Goal: Navigation & Orientation: Find specific page/section

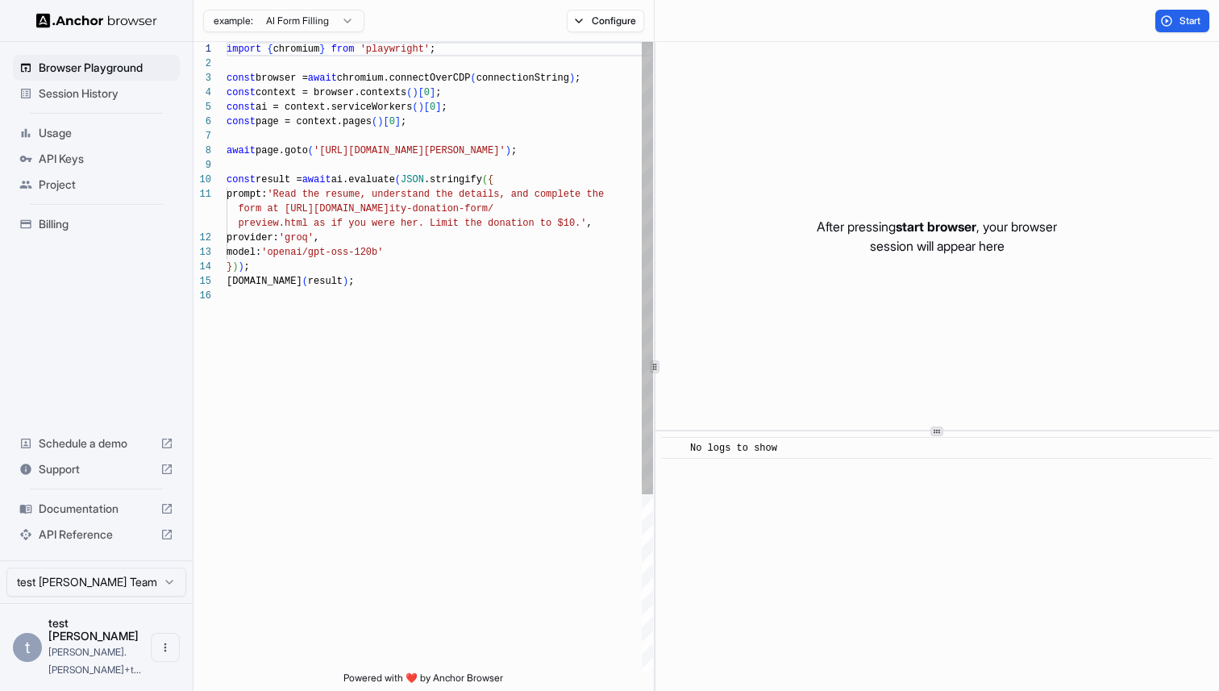
scroll to position [145, 0]
click at [142, 99] on span "Session History" at bounding box center [106, 93] width 135 height 16
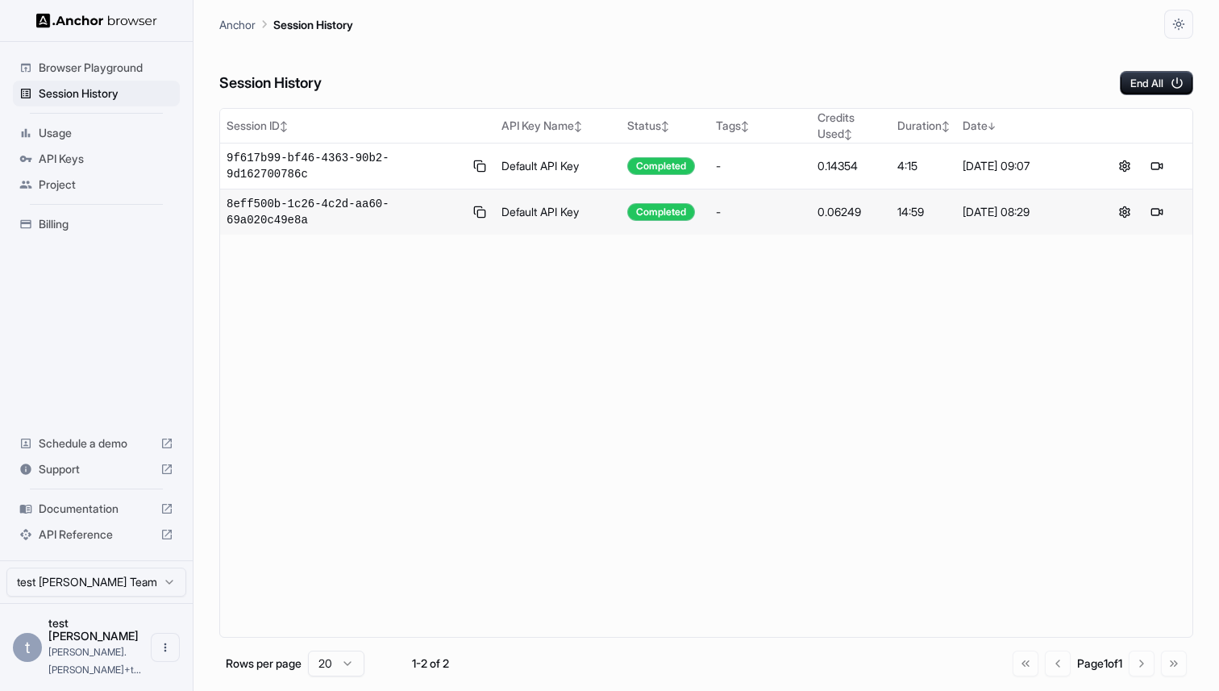
click at [348, 658] on html "Browser Playground Session History Usage API Keys Project Billing Schedule a de…" at bounding box center [609, 345] width 1219 height 691
click at [334, 668] on html "Browser Playground Session History Usage API Keys Project Billing Schedule a de…" at bounding box center [609, 345] width 1219 height 691
click at [347, 646] on div "10 20 50" at bounding box center [365, 605] width 102 height 84
click at [454, 522] on html "Browser Playground Session History Usage API Keys Project Billing Schedule a de…" at bounding box center [609, 345] width 1219 height 691
click at [271, 154] on span "9f617b99-bf46-4363-90b2-9d162700786c" at bounding box center [344, 166] width 237 height 32
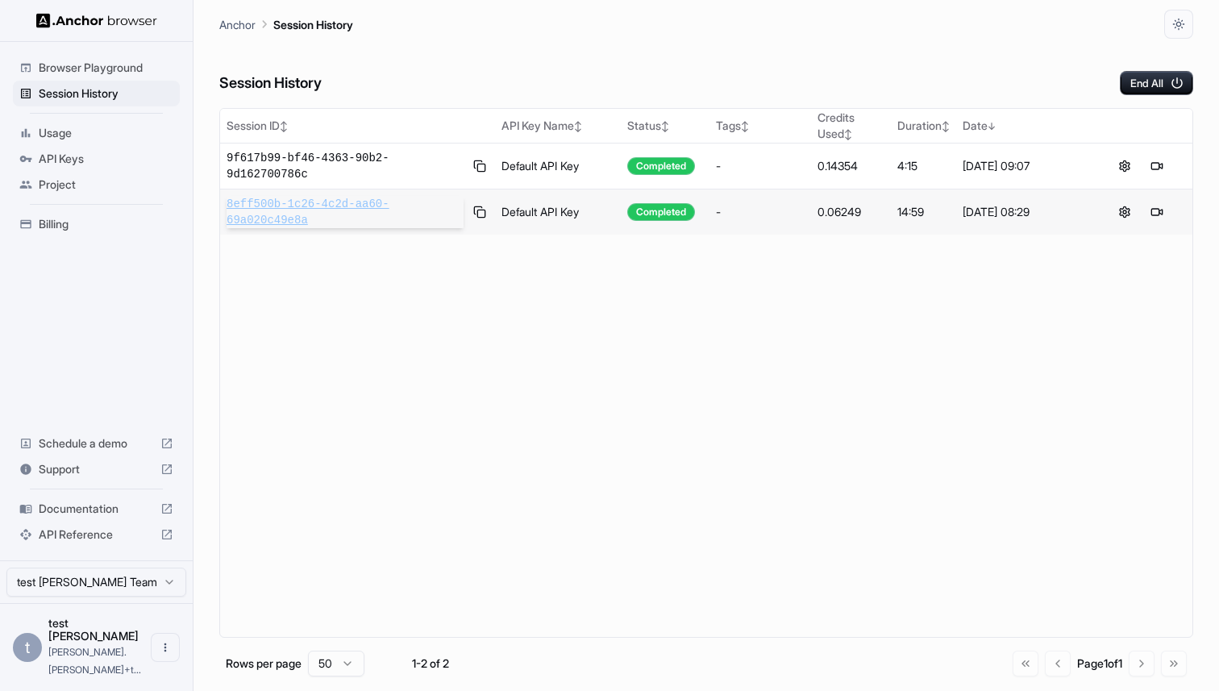
click at [286, 213] on span "8eff500b-1c26-4c2d-aa60-69a020c49e8a" at bounding box center [344, 212] width 237 height 32
click at [1173, 73] on button "End All" at bounding box center [1155, 83] width 73 height 24
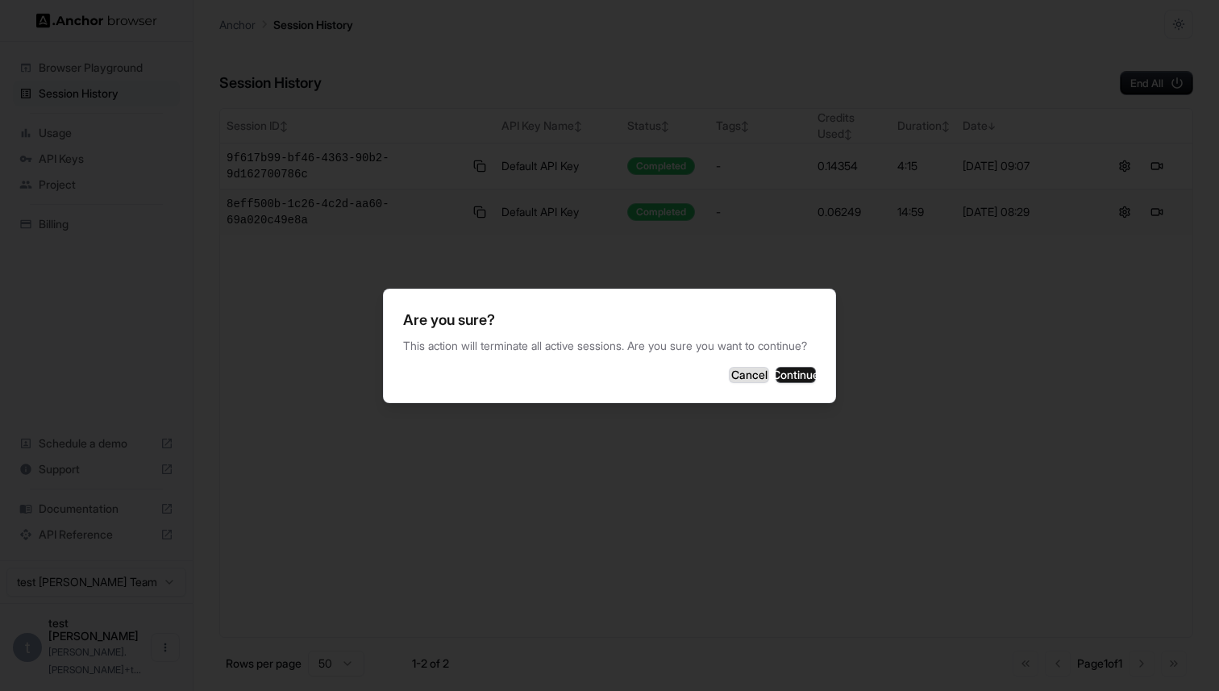
click at [729, 383] on button "Cancel" at bounding box center [749, 375] width 40 height 16
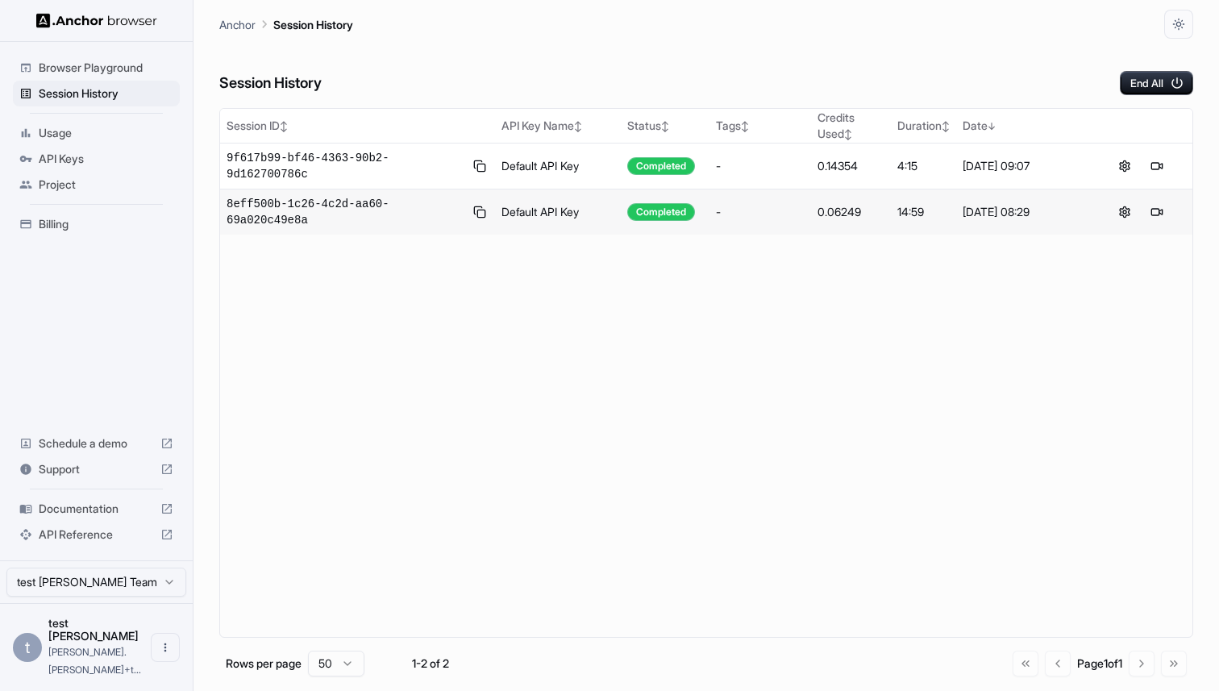
click at [99, 140] on span "Usage" at bounding box center [106, 133] width 135 height 16
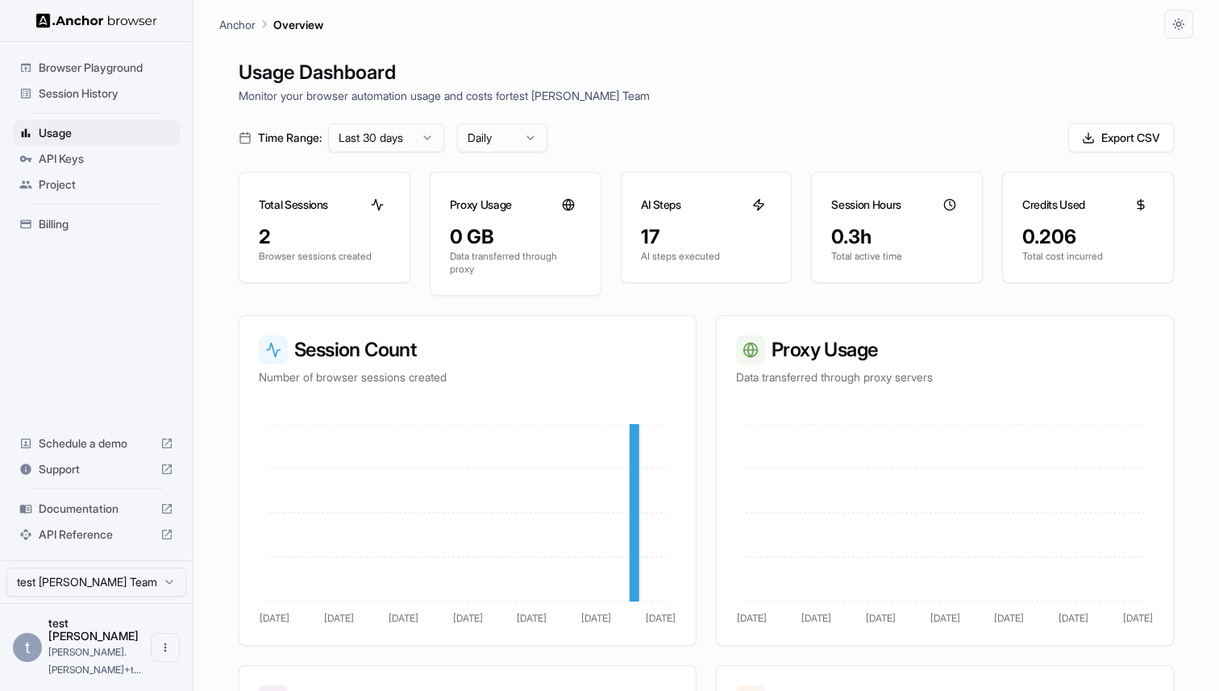
click at [118, 103] on div "Session History" at bounding box center [96, 94] width 167 height 26
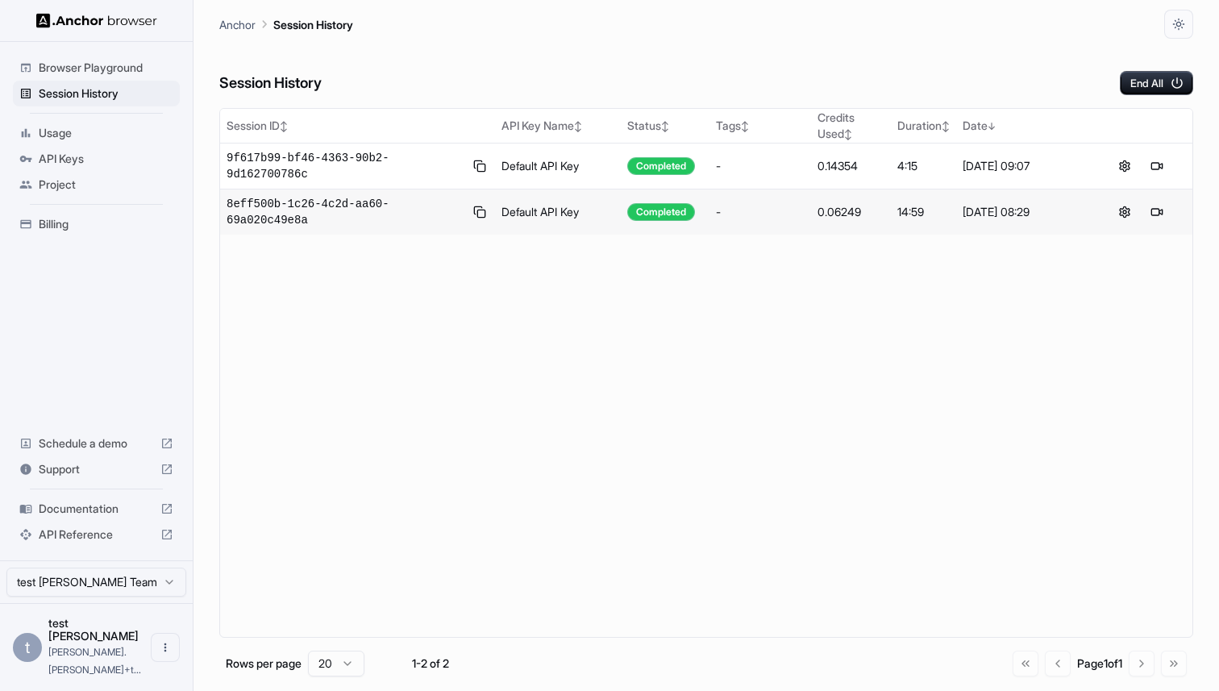
click at [344, 659] on html "Browser Playground Session History Usage API Keys Project Billing Schedule a de…" at bounding box center [609, 345] width 1219 height 691
click at [356, 658] on html "Browser Playground Session History Usage API Keys Project Billing Schedule a de…" at bounding box center [609, 345] width 1219 height 691
click at [1022, 662] on div "Go to first page Go to previous page Page 1 of 1 Go to next page Go to last page" at bounding box center [1099, 663] width 174 height 26
click at [1173, 83] on icon "button" at bounding box center [1176, 83] width 15 height 15
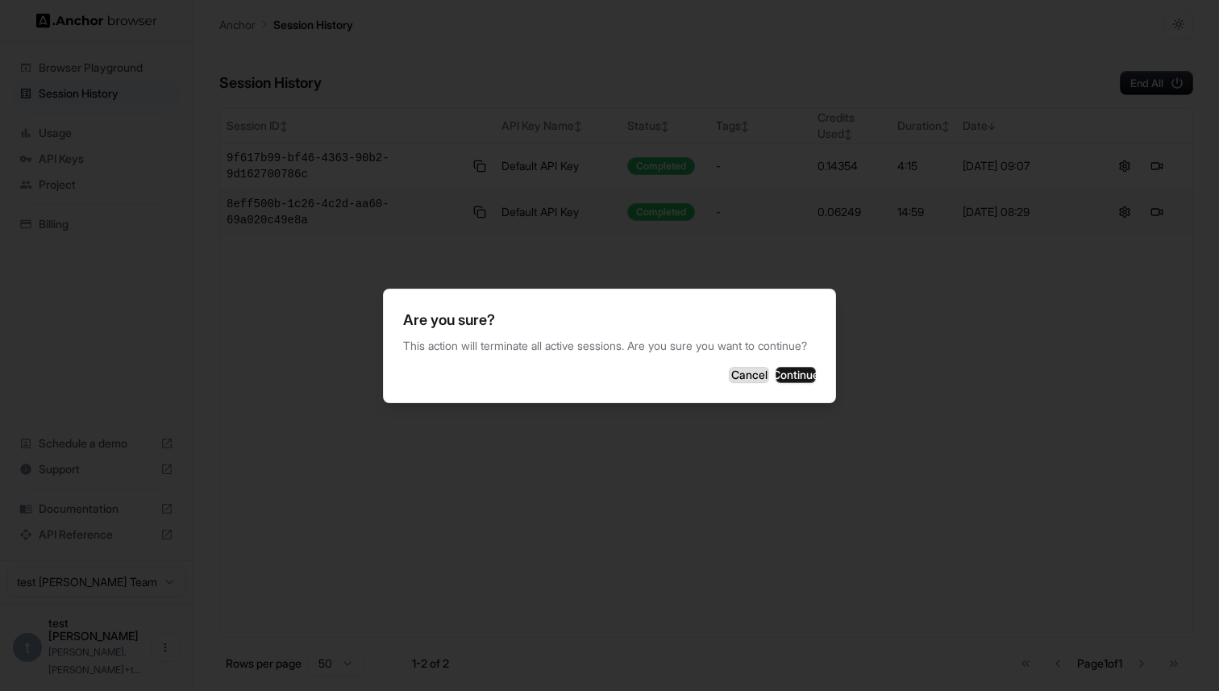
click at [729, 380] on button "Cancel" at bounding box center [749, 375] width 40 height 16
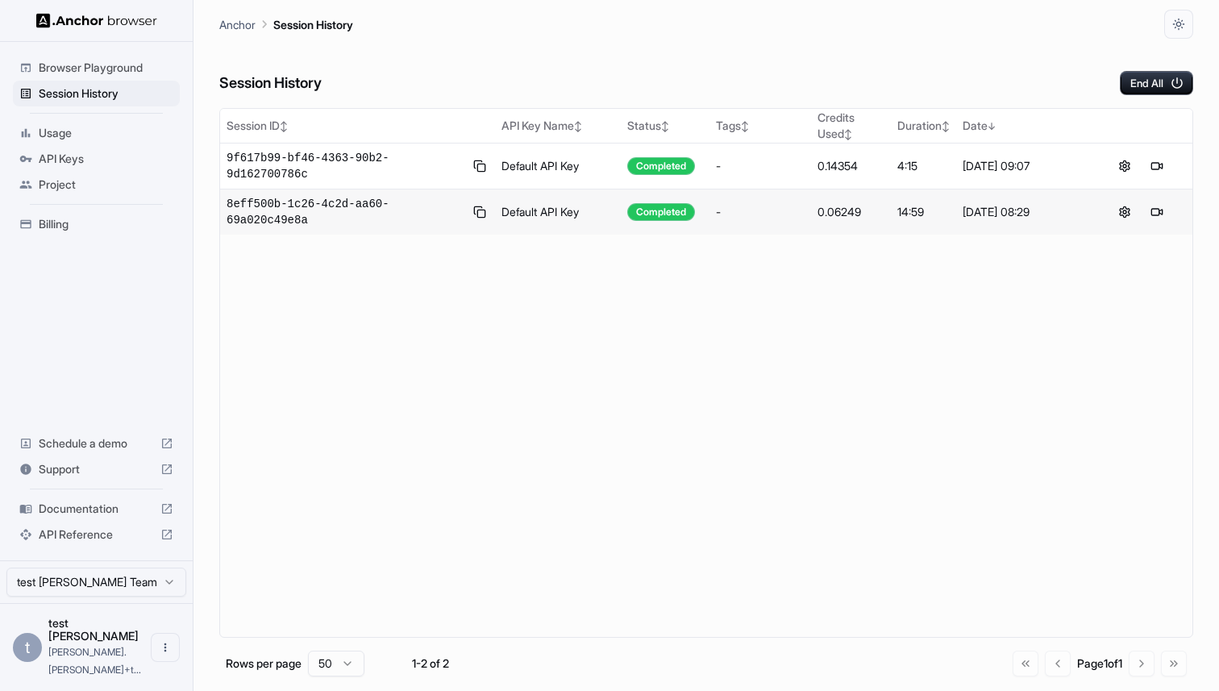
click at [79, 160] on span "API Keys" at bounding box center [106, 159] width 135 height 16
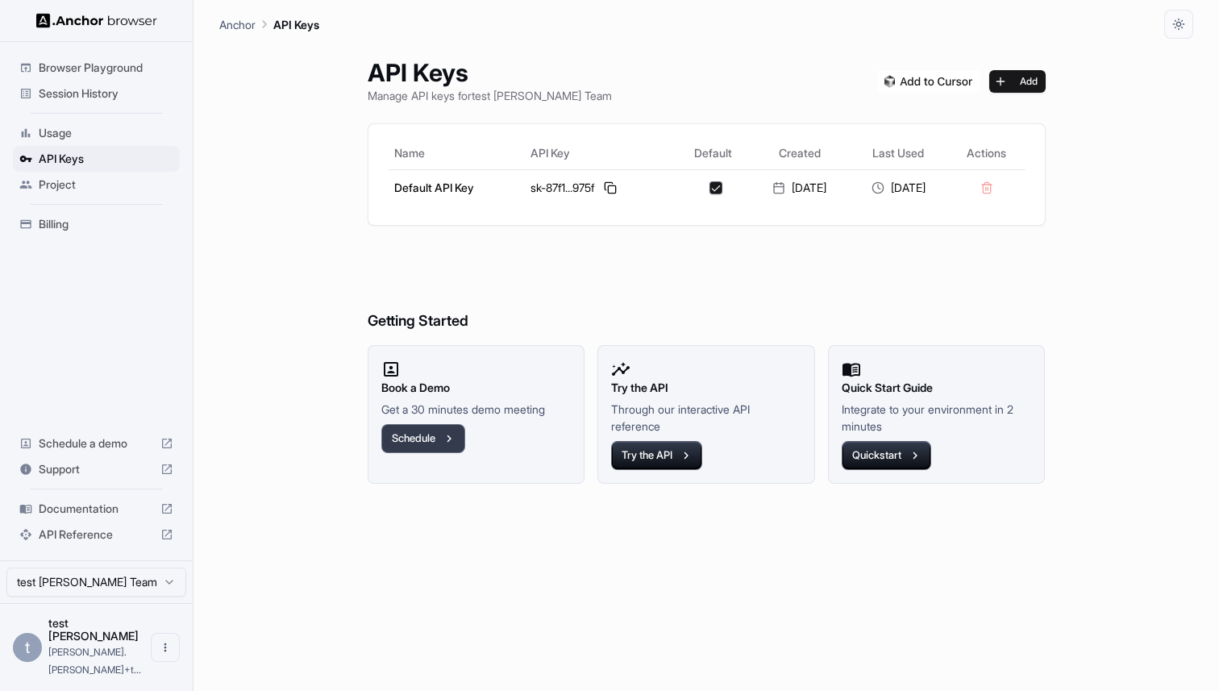
click at [426, 435] on button "Schedule" at bounding box center [423, 438] width 84 height 29
click at [687, 456] on icon "button" at bounding box center [686, 455] width 15 height 15
click at [106, 215] on div "Billing" at bounding box center [96, 224] width 167 height 26
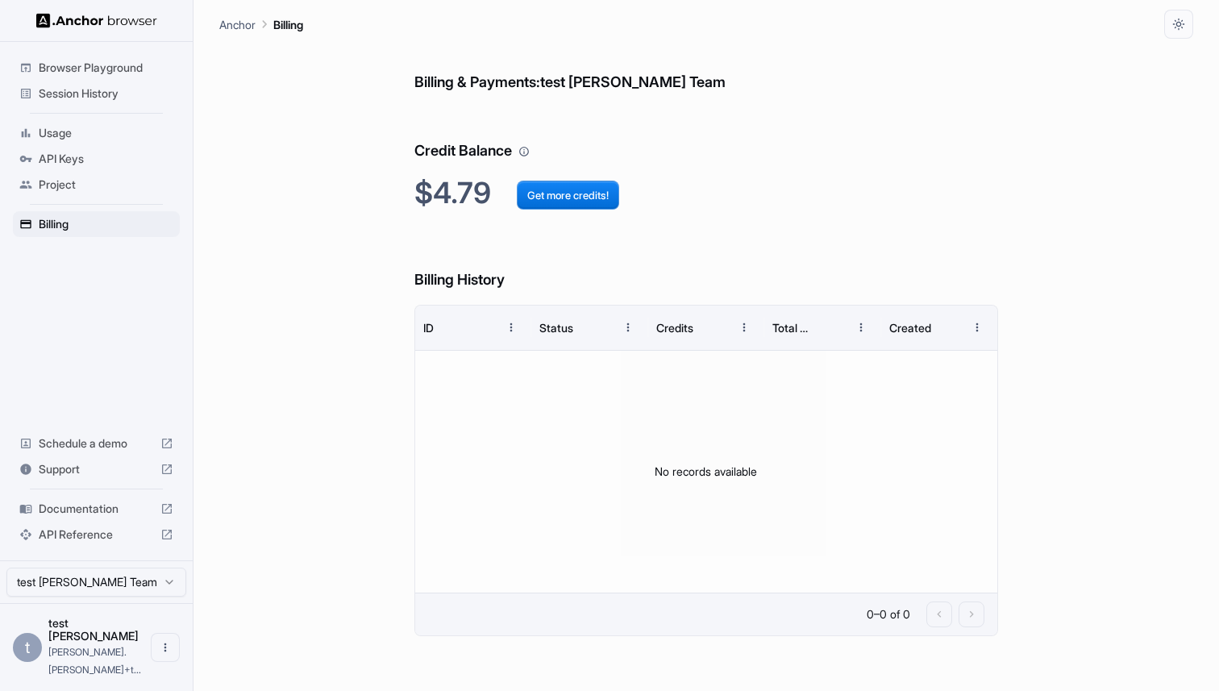
click at [106, 175] on div "Project" at bounding box center [96, 185] width 167 height 26
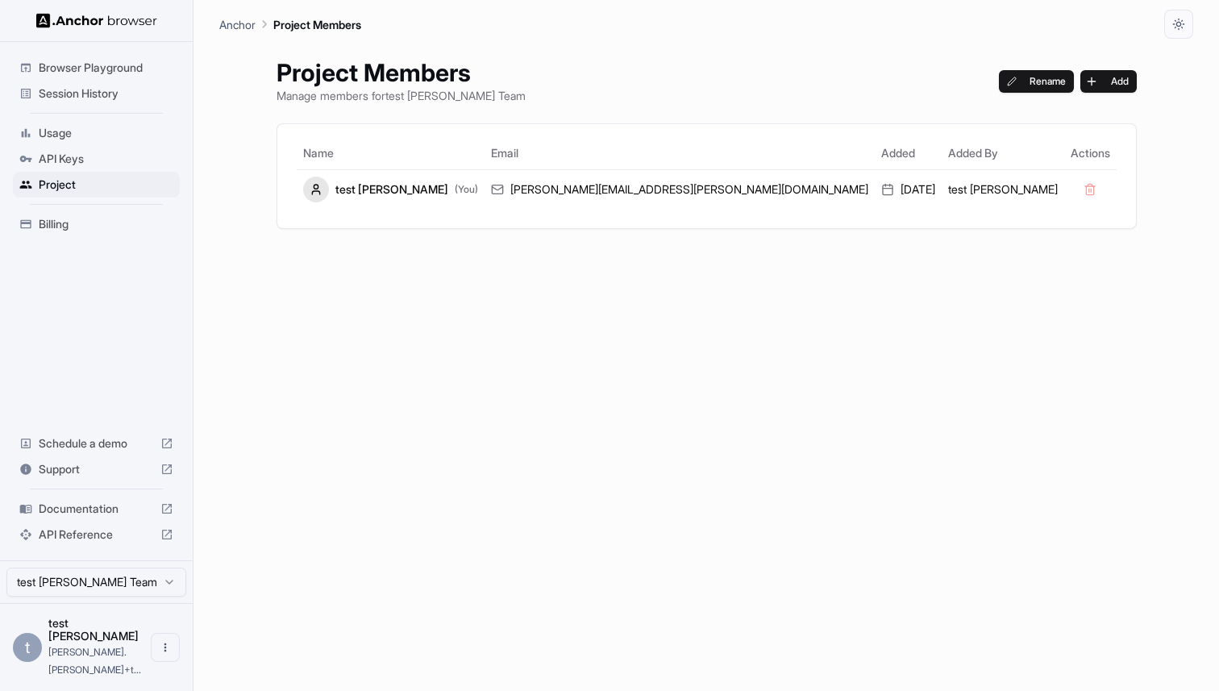
click at [117, 152] on span "API Keys" at bounding box center [106, 159] width 135 height 16
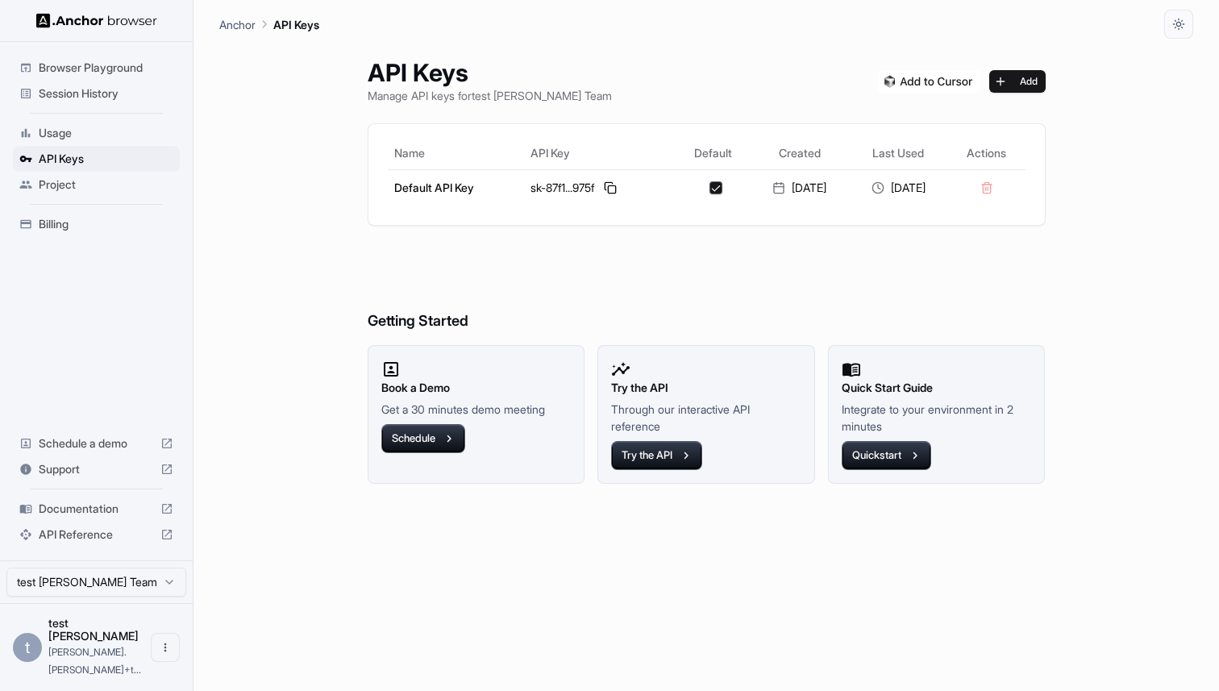
click at [114, 189] on span "Project" at bounding box center [106, 185] width 135 height 16
